Goal: Information Seeking & Learning: Learn about a topic

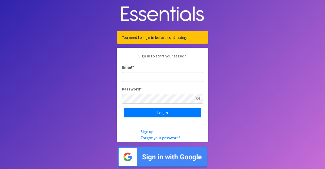
click at [158, 158] on img at bounding box center [163, 157] width 92 height 22
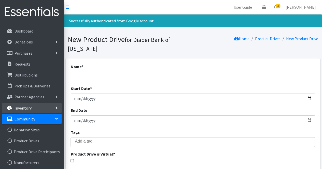
scroll to position [12, 0]
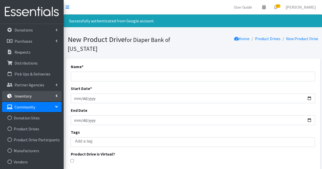
click at [22, 98] on link "Inventory" at bounding box center [32, 96] width 60 height 10
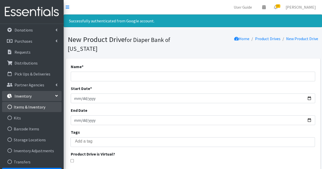
click at [29, 108] on link "Items & Inventory" at bounding box center [32, 107] width 60 height 10
click at [9, 107] on icon at bounding box center [9, 107] width 7 height 5
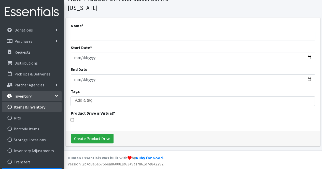
scroll to position [0, 0]
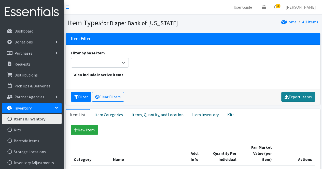
click at [285, 99] on link "Export Items" at bounding box center [298, 97] width 34 height 10
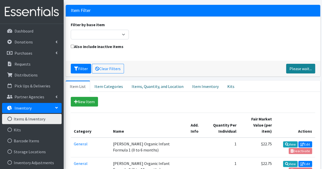
scroll to position [28, 0]
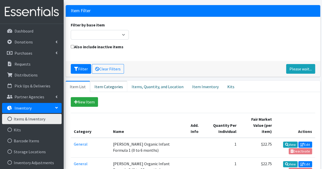
click at [100, 88] on link "Item Categories" at bounding box center [108, 86] width 37 height 11
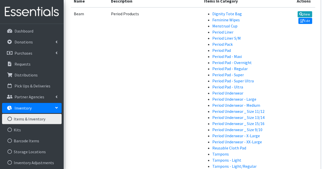
scroll to position [0, 0]
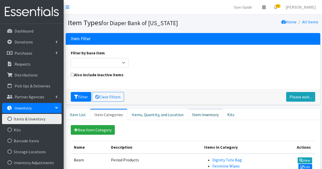
click at [204, 115] on link "Item Inventory" at bounding box center [205, 114] width 35 height 11
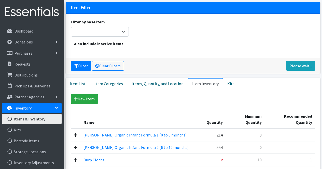
scroll to position [34, 0]
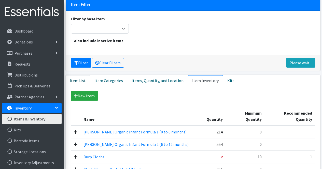
click at [80, 80] on link "Item List" at bounding box center [78, 80] width 24 height 11
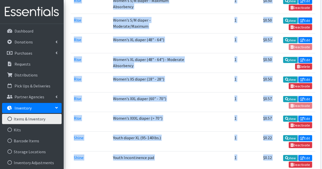
scroll to position [3545, 0]
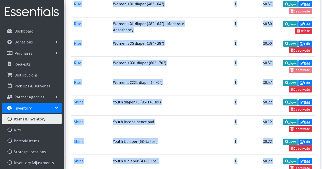
drag, startPoint x: 74, startPoint y: 50, endPoint x: 272, endPoint y: 125, distance: 211.6
copy table "Category Name Add. Info Quantity Per Individual Fair Market Value (per item) Ac…"
